Goal: Information Seeking & Learning: Learn about a topic

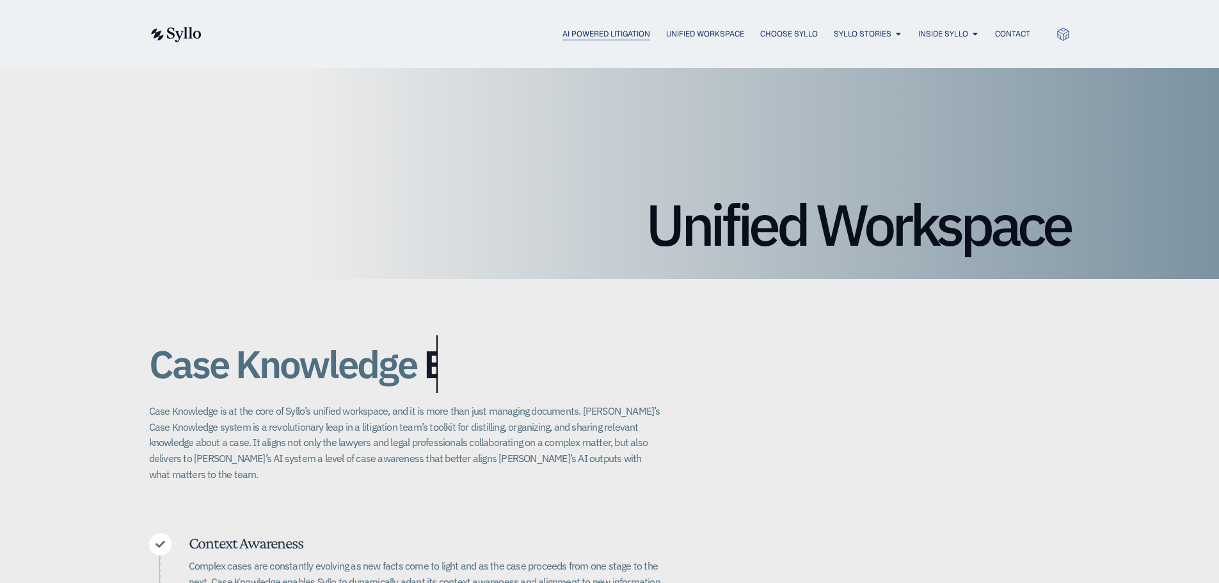
click at [617, 29] on span "AI Powered Litigation" at bounding box center [606, 34] width 88 height 12
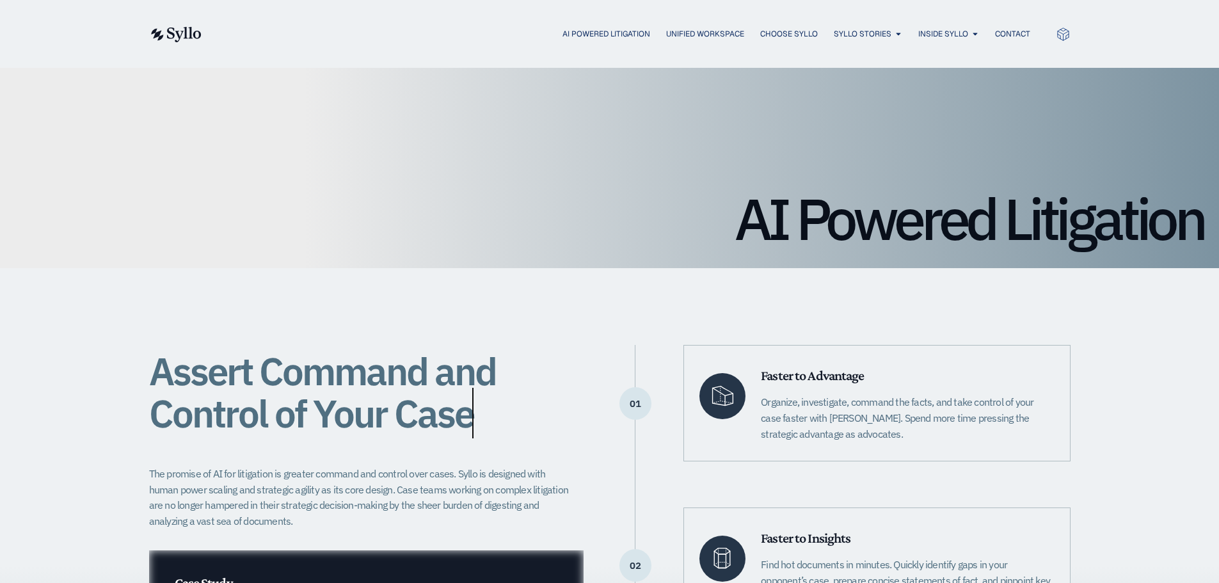
scroll to position [64, 0]
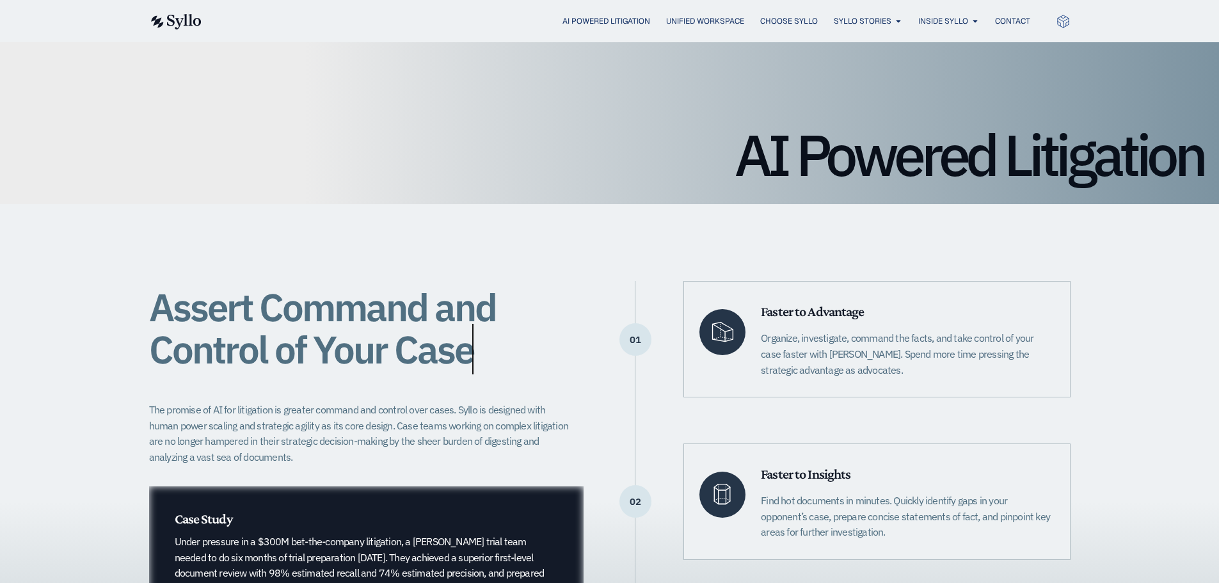
click at [173, 20] on img at bounding box center [175, 21] width 52 height 15
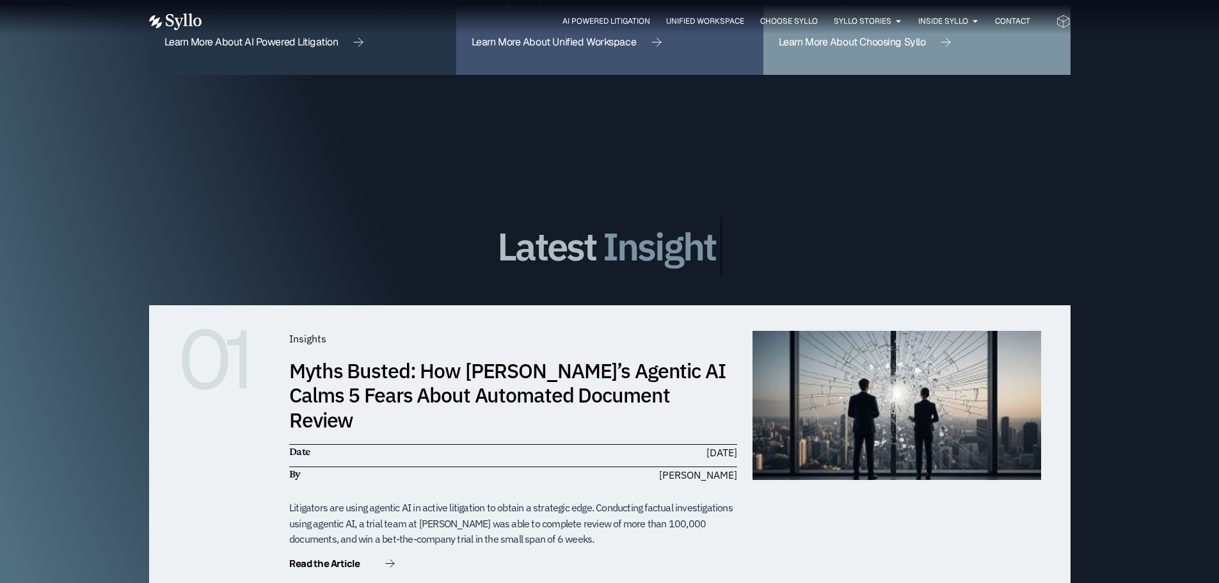
scroll to position [3262, 0]
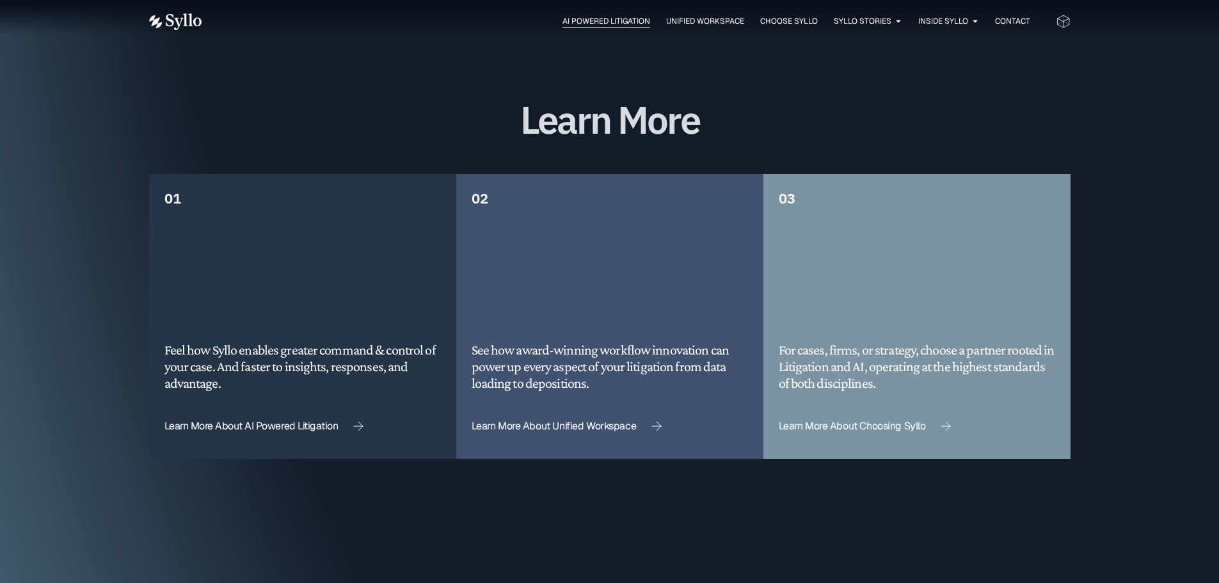
click at [617, 19] on span "AI Powered Litigation" at bounding box center [606, 21] width 88 height 12
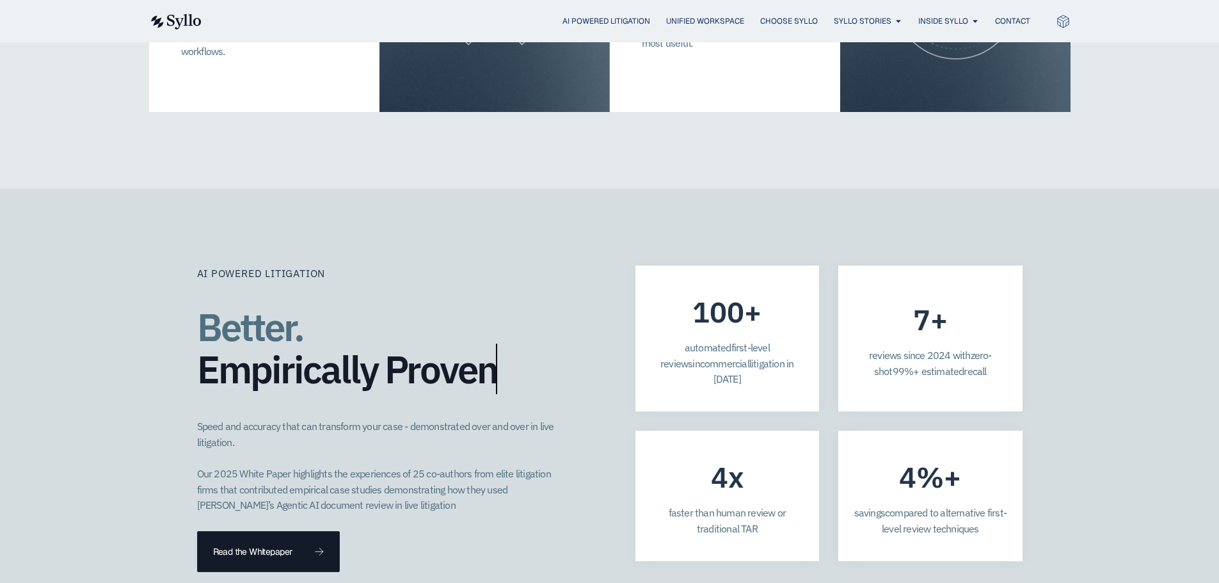
scroll to position [3646, 0]
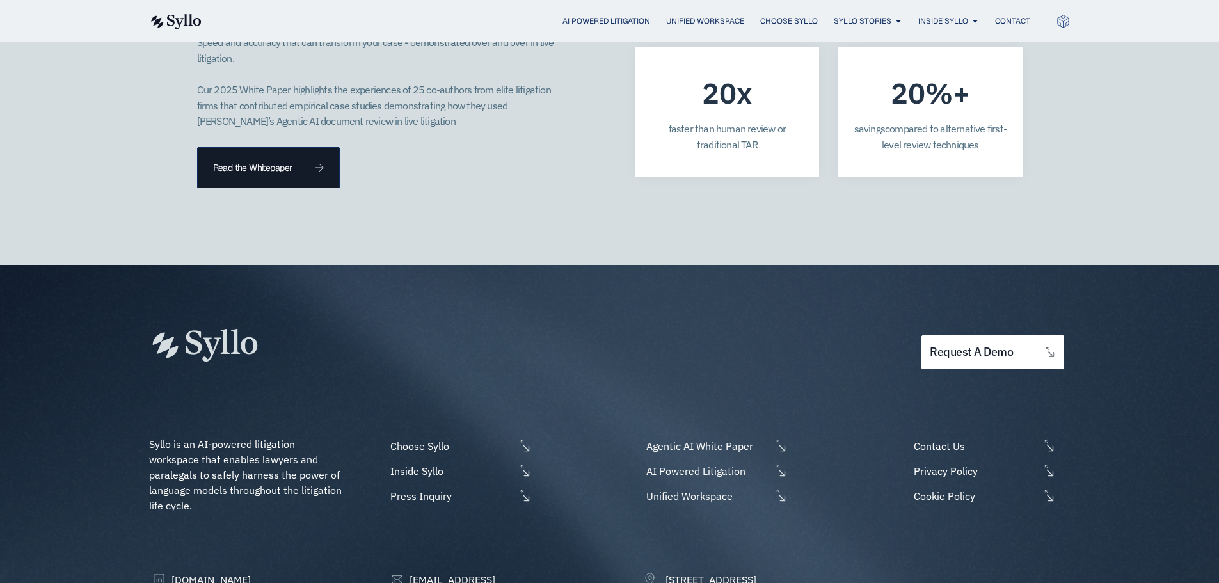
click at [710, 265] on div "request a demo" at bounding box center [609, 320] width 921 height 111
click at [704, 463] on span "AI Powered Litigation" at bounding box center [707, 470] width 128 height 15
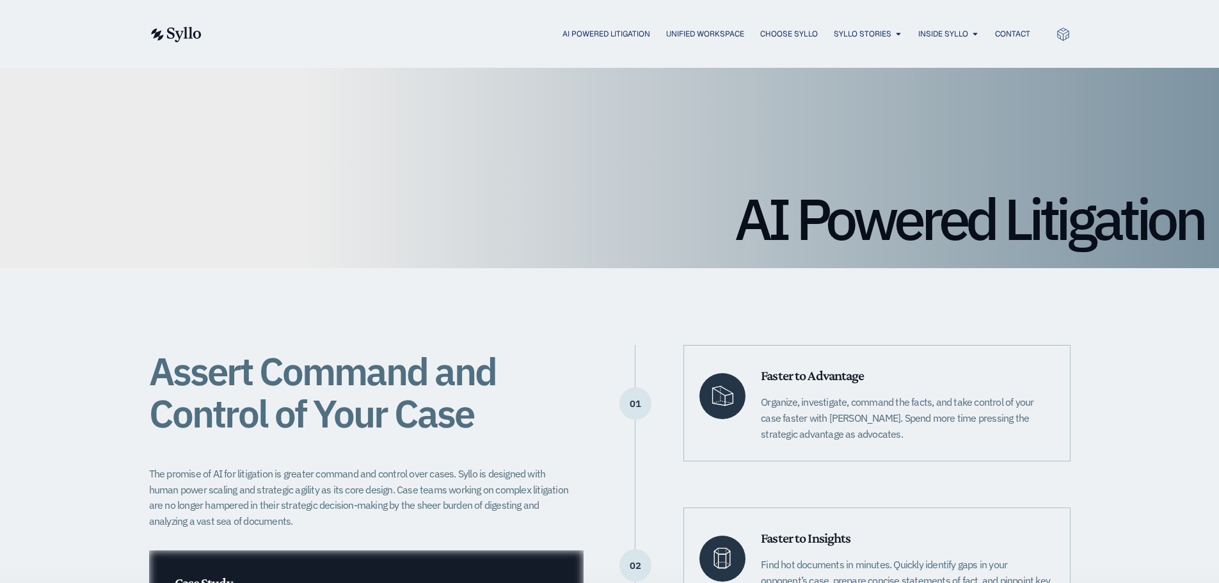
scroll to position [128, 0]
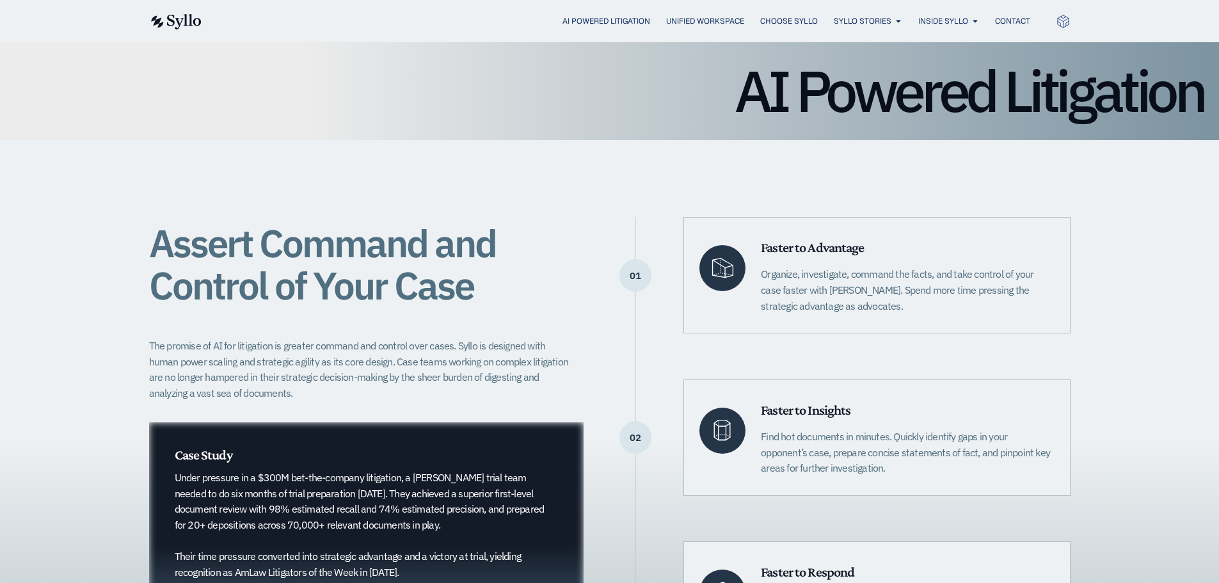
click at [879, 345] on div "01 Faster to Advantage Organize, investigate, command the facts, and take contr…" at bounding box center [852, 437] width 435 height 441
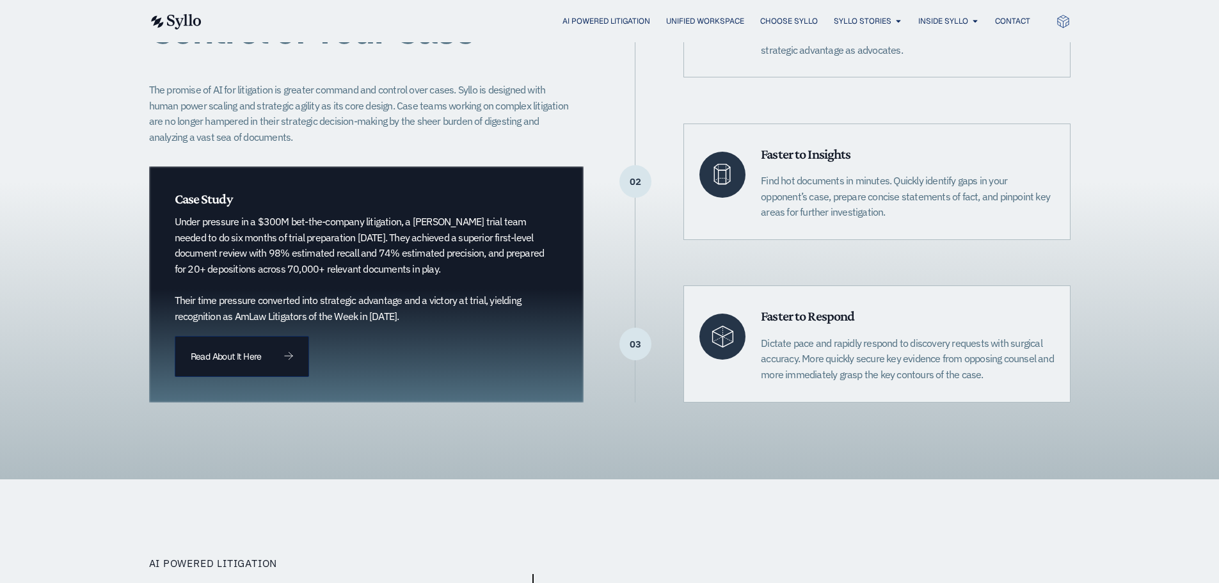
scroll to position [448, 0]
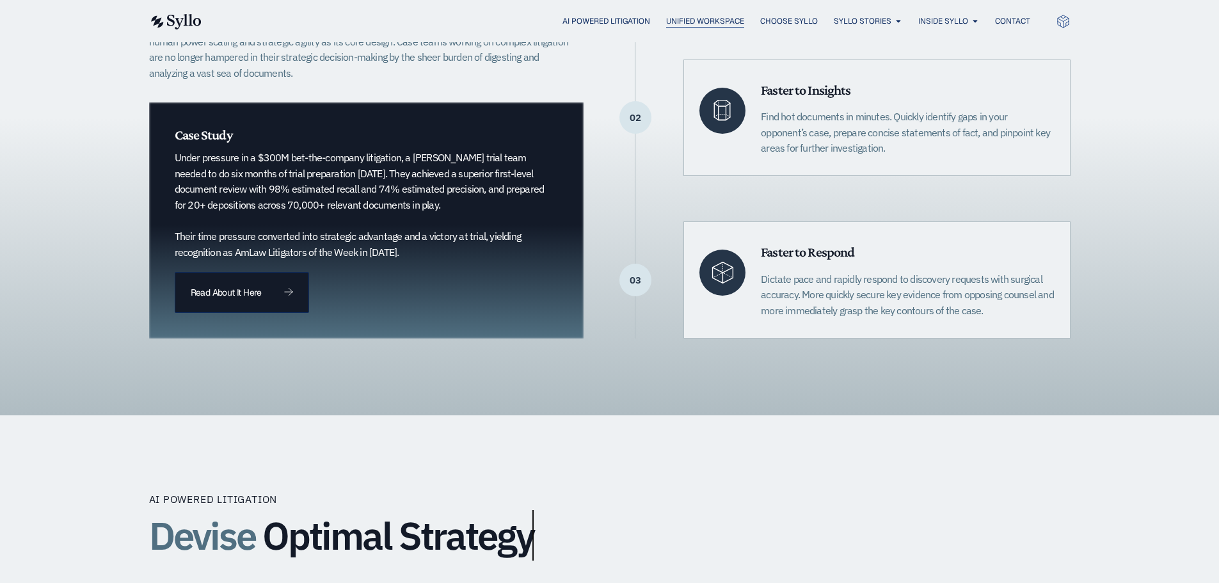
click at [699, 22] on span "Unified Workspace" at bounding box center [705, 21] width 78 height 12
